Goal: Information Seeking & Learning: Learn about a topic

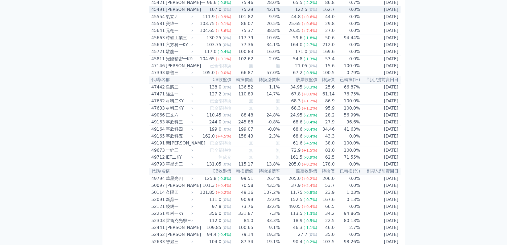
click at [318, 13] on td "162.7" at bounding box center [326, 9] width 17 height 7
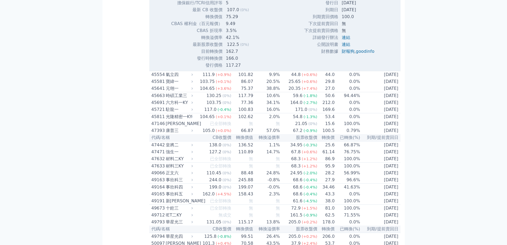
scroll to position [1226, 0]
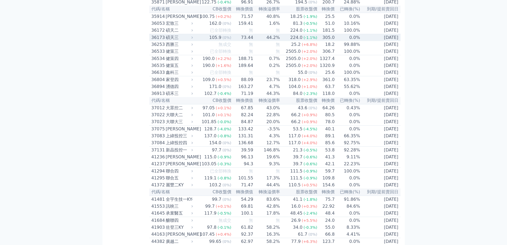
click at [285, 41] on td "224.0 (-1.1%)" at bounding box center [298, 37] width 37 height 7
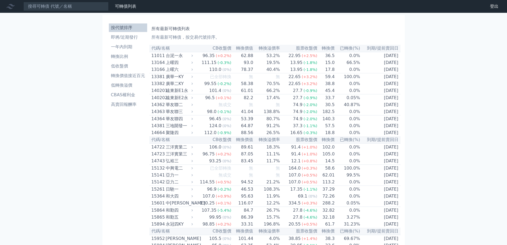
scroll to position [2947, 0]
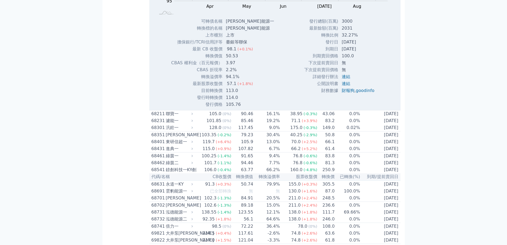
scroll to position [3062, 0]
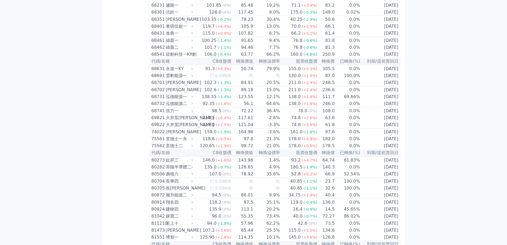
drag, startPoint x: 343, startPoint y: 100, endPoint x: 226, endPoint y: 157, distance: 129.5
drag, startPoint x: 227, startPoint y: 129, endPoint x: 229, endPoint y: 157, distance: 28.3
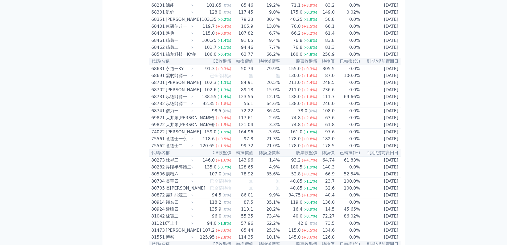
drag, startPoint x: 207, startPoint y: 127, endPoint x: 232, endPoint y: 170, distance: 49.9
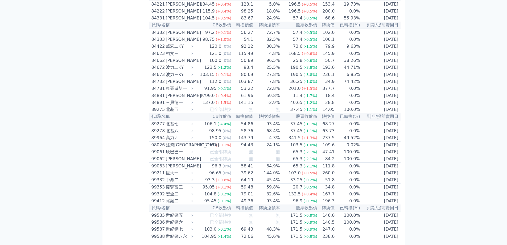
scroll to position [3780, 0]
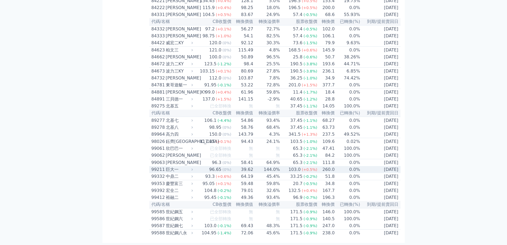
click at [273, 166] on td "144.0%" at bounding box center [266, 169] width 27 height 7
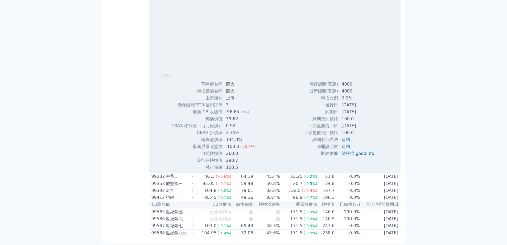
scroll to position [3895, 0]
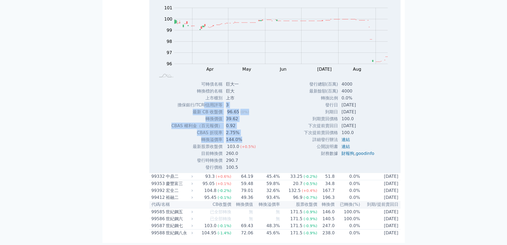
drag, startPoint x: 213, startPoint y: 157, endPoint x: 241, endPoint y: 189, distance: 43.0
click at [241, 171] on tbody "可轉債名稱 巨大一 轉換標的名稱 巨大 上市櫃別 上市 擔保銀行/TCRI信用評等 3 最新 CB 收盤價 96.65 (0%) 39.62" at bounding box center [215, 126] width 89 height 90
click at [209, 129] on td "CBAS 權利金（百元報價）" at bounding box center [197, 125] width 52 height 7
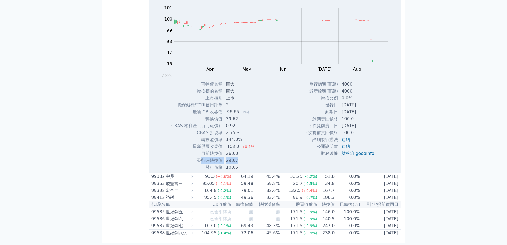
drag, startPoint x: 203, startPoint y: 211, endPoint x: 237, endPoint y: 211, distance: 34.1
click at [237, 164] on tr "發行時轉換價 290.7" at bounding box center [215, 160] width 89 height 7
drag, startPoint x: 205, startPoint y: 208, endPoint x: 224, endPoint y: 205, distance: 19.1
click at [238, 157] on tr "目前轉換價 260.0" at bounding box center [215, 153] width 89 height 7
drag, startPoint x: 202, startPoint y: 194, endPoint x: 220, endPoint y: 194, distance: 17.9
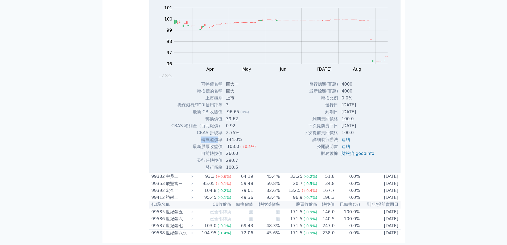
click at [220, 143] on td "轉換溢價率" at bounding box center [197, 139] width 52 height 7
drag, startPoint x: 215, startPoint y: 181, endPoint x: 223, endPoint y: 181, distance: 7.7
click at [223, 129] on tr "CBAS 權利金（百元報價） 0.92" at bounding box center [215, 125] width 89 height 7
drag, startPoint x: 211, startPoint y: 168, endPoint x: 223, endPoint y: 170, distance: 12.6
click at [225, 122] on tr "轉換價值 39.62" at bounding box center [215, 118] width 89 height 7
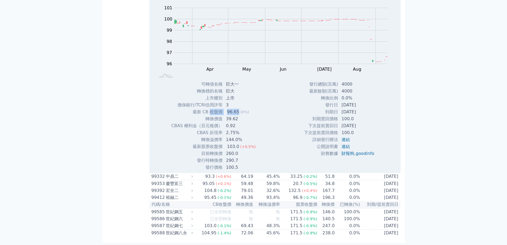
drag, startPoint x: 212, startPoint y: 165, endPoint x: 238, endPoint y: 166, distance: 26.4
click at [238, 115] on tr "最新 CB 收盤價 96.65 (0%)" at bounding box center [215, 111] width 89 height 7
click at [239, 122] on td "39.62" at bounding box center [241, 118] width 37 height 7
drag, startPoint x: 239, startPoint y: 174, endPoint x: 216, endPoint y: 173, distance: 23.7
click at [216, 122] on tr "轉換價值 39.62" at bounding box center [215, 118] width 89 height 7
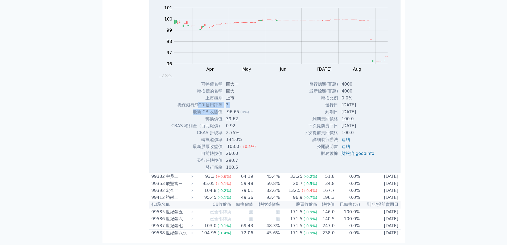
drag, startPoint x: 198, startPoint y: 161, endPoint x: 217, endPoint y: 162, distance: 19.2
click at [217, 162] on tbody "可轉債名稱 巨大一 轉換標的名稱 巨大 上市櫃別 上市 擔保銀行/TCRI信用評等 3 最新 CB 收盤價 96.65 (0%) 39.62" at bounding box center [215, 126] width 89 height 90
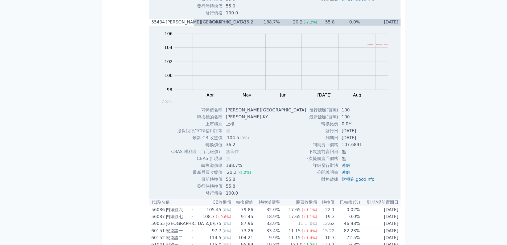
scroll to position [2337, 0]
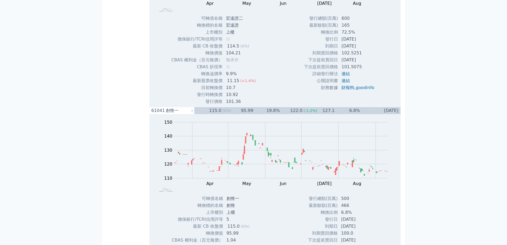
scroll to position [153, 0]
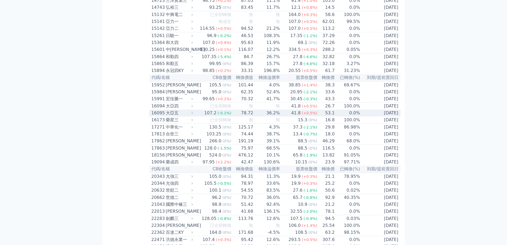
click at [257, 116] on td "36.2%" at bounding box center [266, 112] width 27 height 7
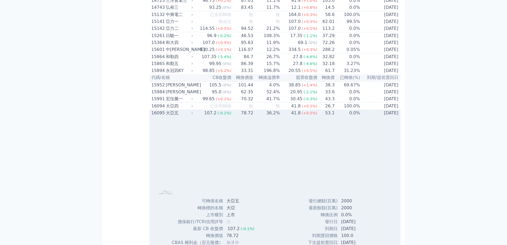
scroll to position [269, 0]
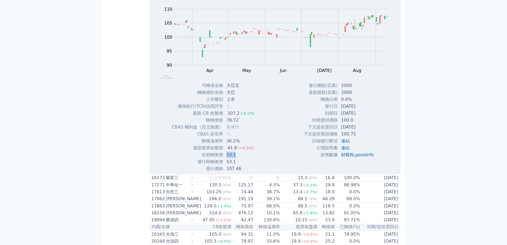
drag, startPoint x: 245, startPoint y: 173, endPoint x: 222, endPoint y: 169, distance: 23.9
click at [222, 158] on tr "目前轉換價 53.1" at bounding box center [214, 154] width 87 height 7
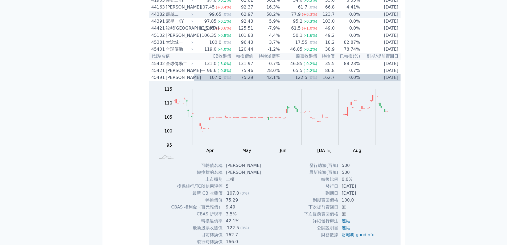
click at [308, 18] on div "(+6.3%)" at bounding box center [309, 14] width 15 height 6
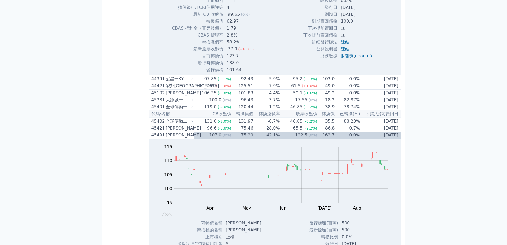
scroll to position [795, 0]
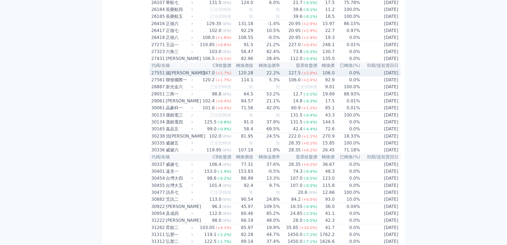
click at [277, 76] on td "22.2%" at bounding box center [266, 72] width 27 height 7
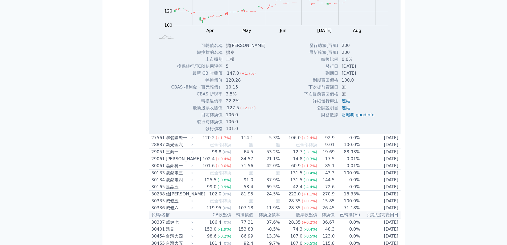
scroll to position [1141, 0]
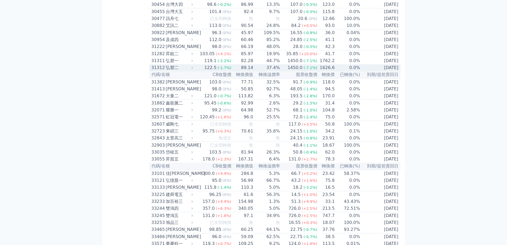
click at [219, 70] on span "(-1.7%)" at bounding box center [224, 67] width 14 height 4
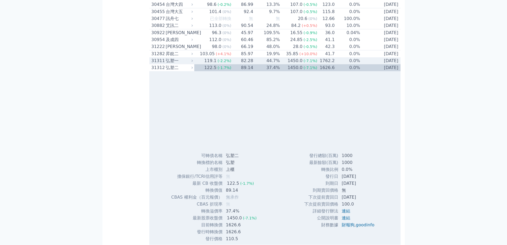
click at [225, 63] on span "(-2.2%)" at bounding box center [224, 61] width 14 height 4
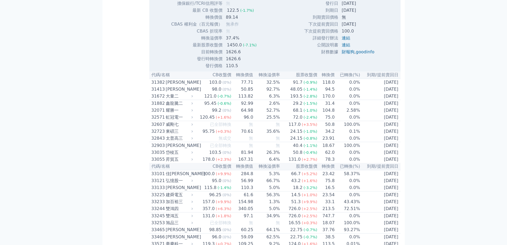
scroll to position [1487, 0]
